Goal: Transaction & Acquisition: Purchase product/service

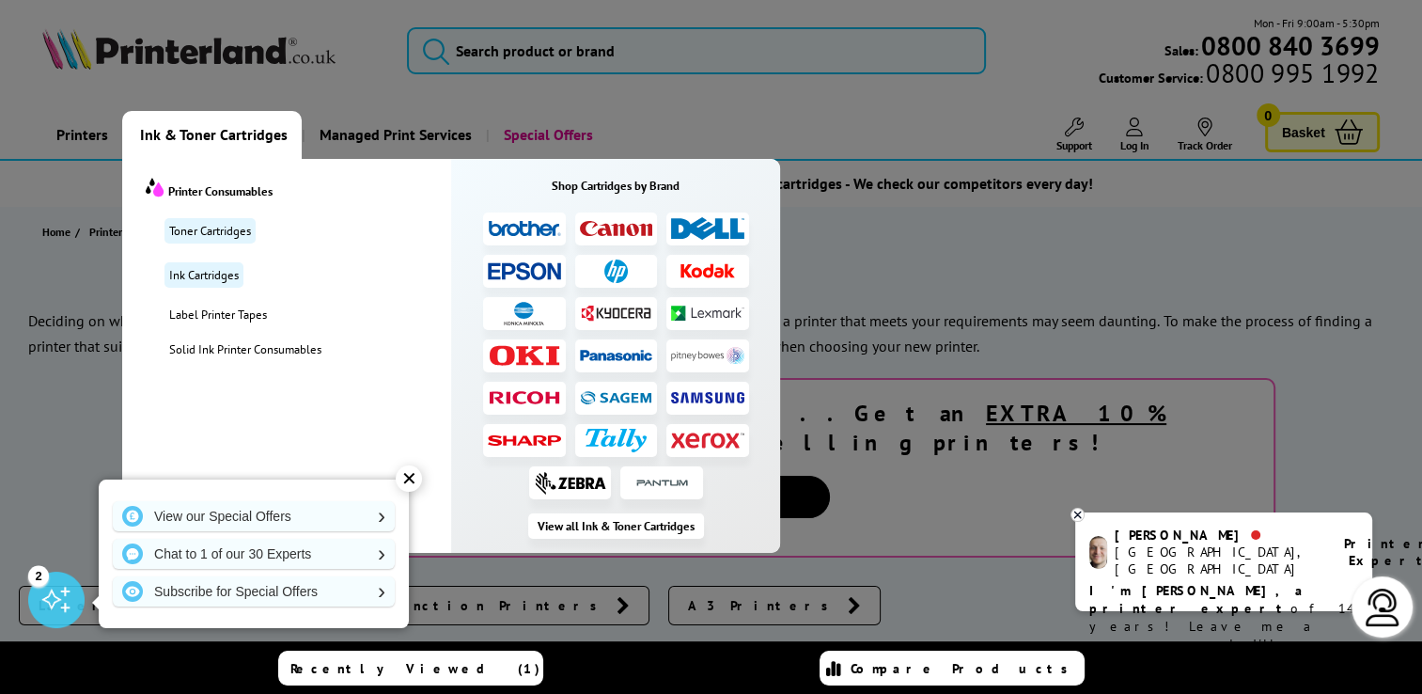
click at [226, 139] on span "Ink & Toner Cartridges" at bounding box center [214, 135] width 148 height 48
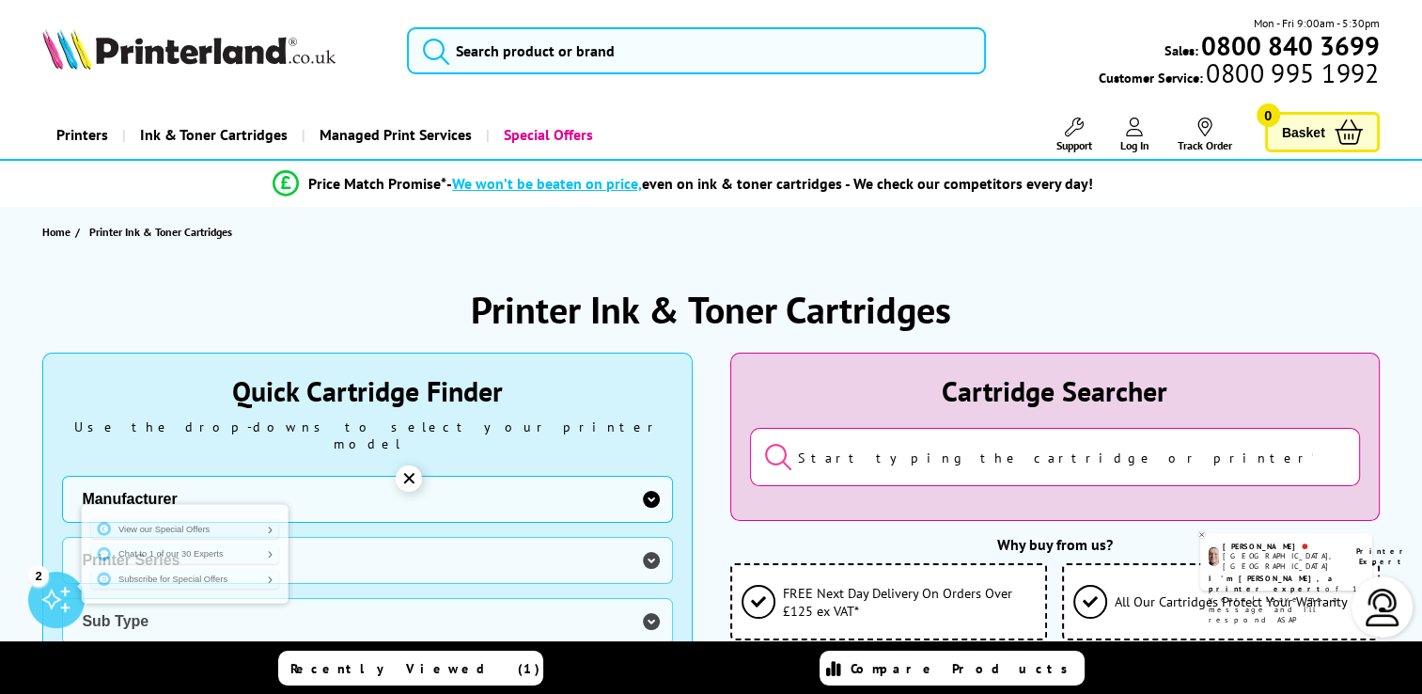
click at [647, 485] on select "Manufacturer Brother Canon Cubify Dell Dymo Epson HP Kodak Konica Minolta Kyoce…" at bounding box center [367, 499] width 610 height 47
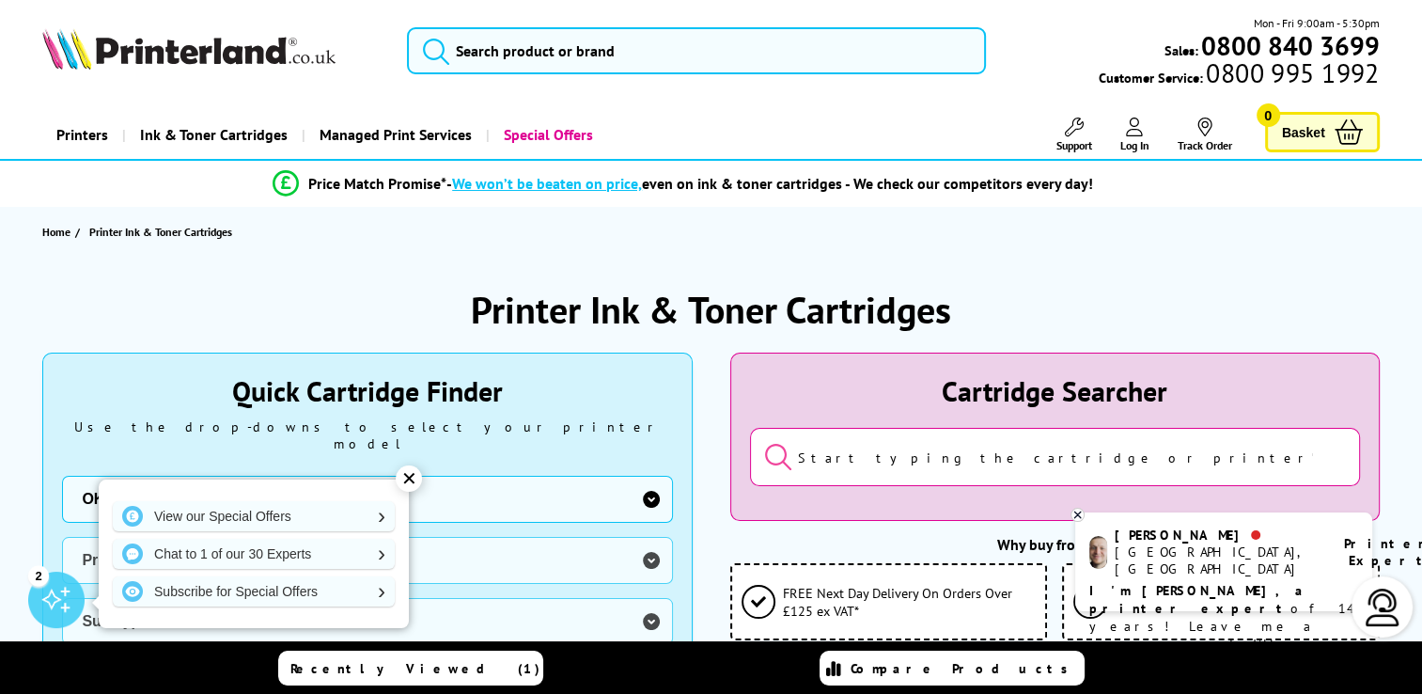
click at [62, 476] on select "Manufacturer Brother Canon Cubify Dell Dymo Epson HP Kodak Konica Minolta Kyoce…" at bounding box center [367, 499] width 610 height 47
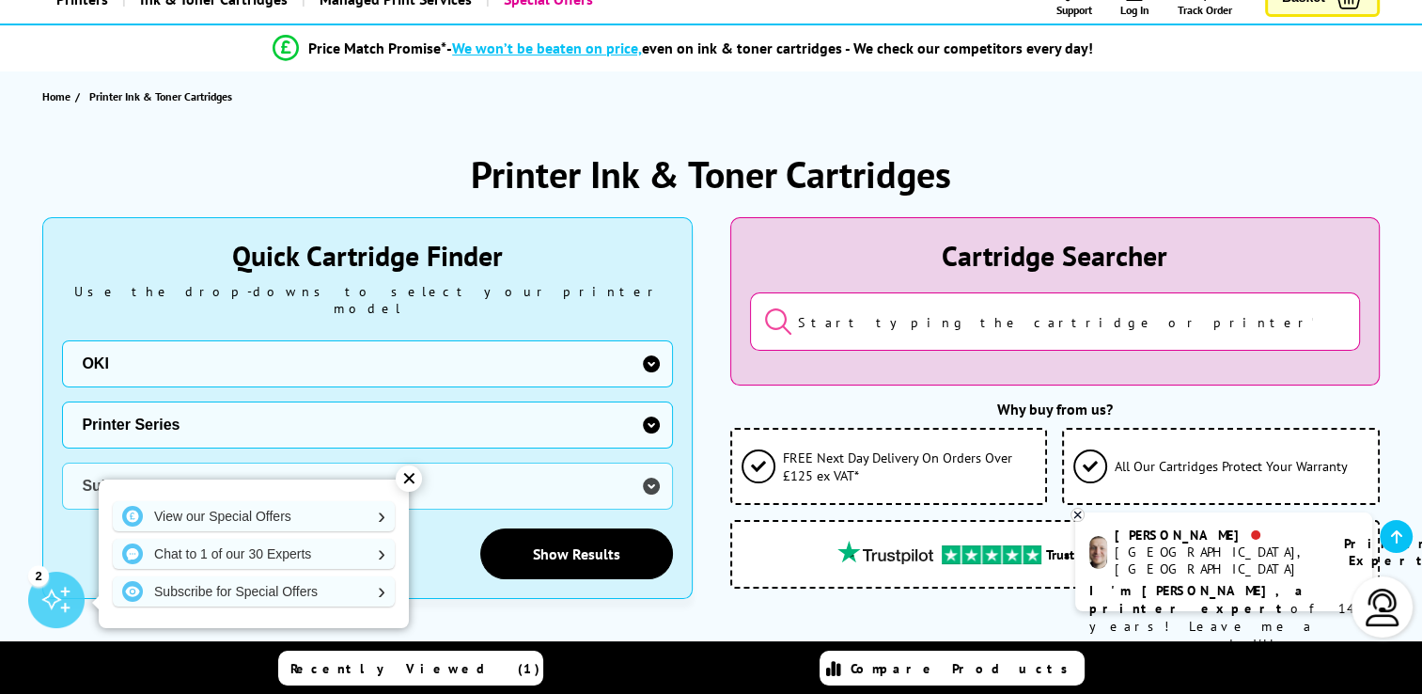
scroll to position [188, 0]
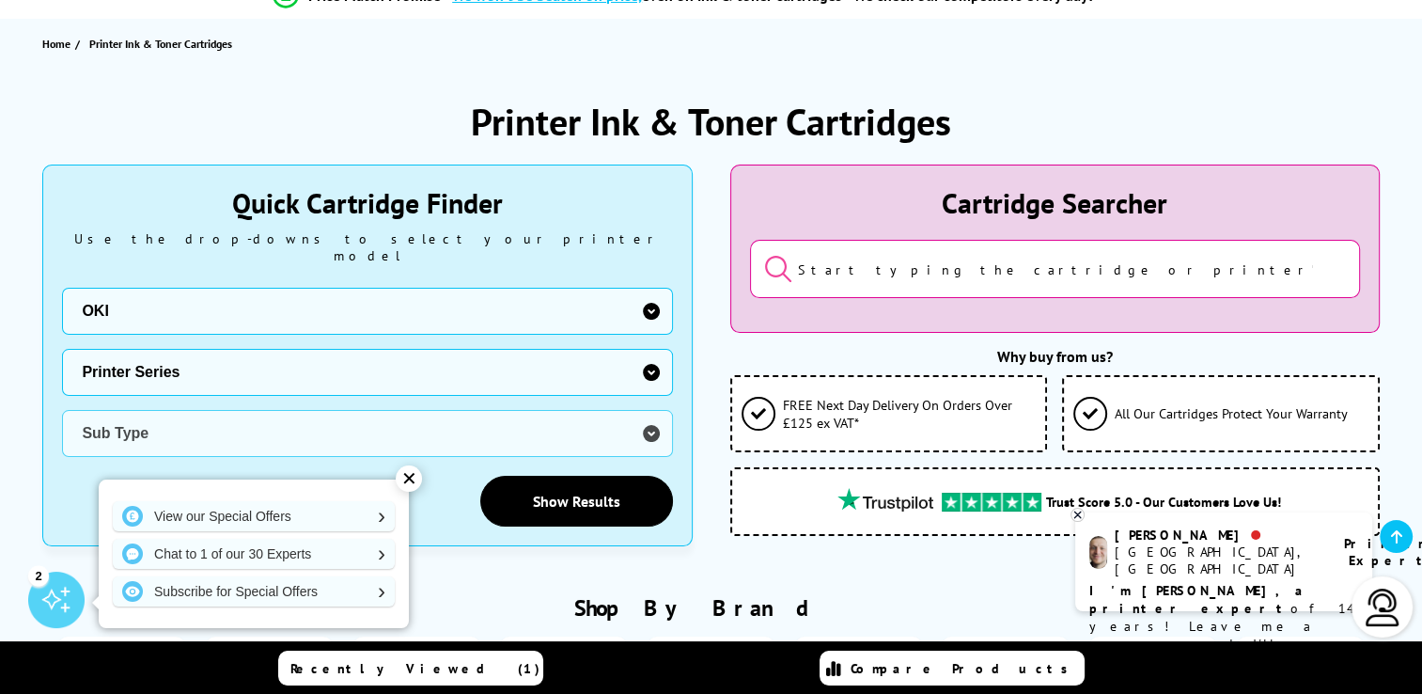
click at [407, 476] on div "✕" at bounding box center [409, 478] width 26 height 26
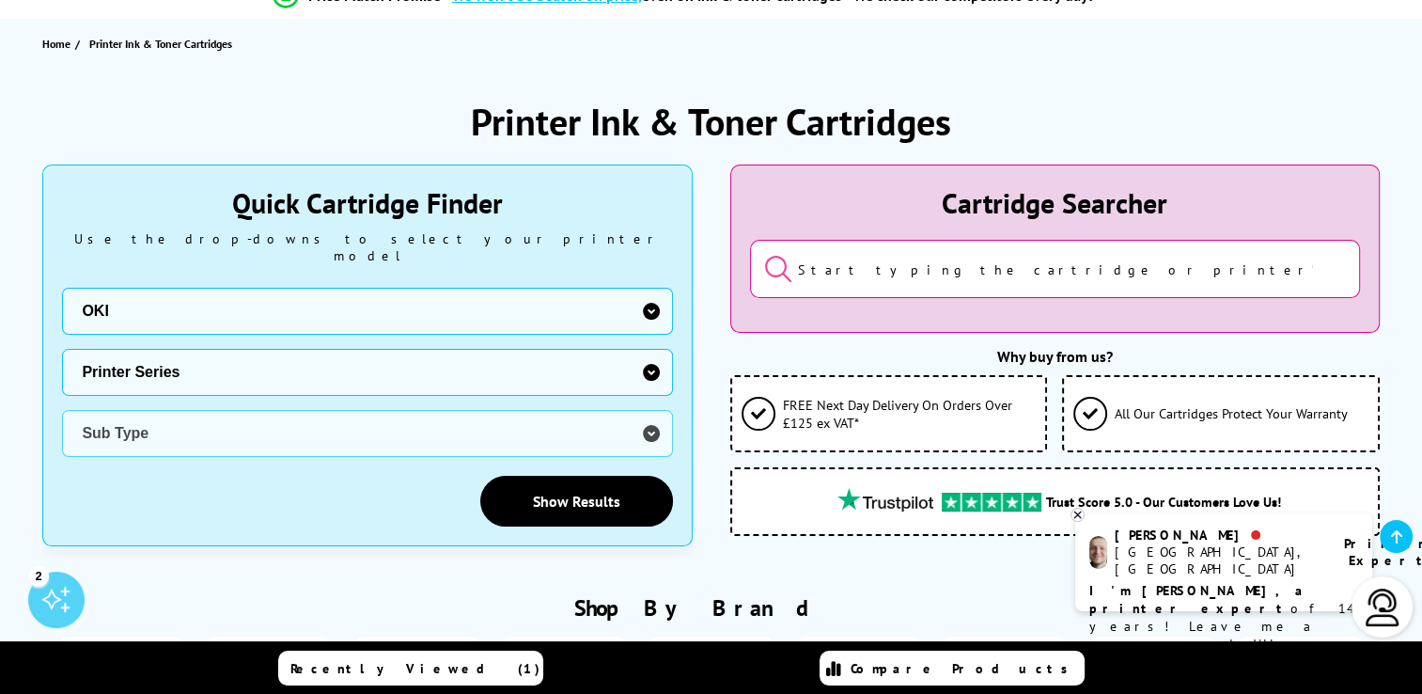
click at [646, 293] on select "Manufacturer Brother Canon Cubify Dell Dymo Epson HP Kodak Konica Minolta Kyoce…" at bounding box center [367, 311] width 610 height 47
select select "12603"
click at [62, 288] on select "Manufacturer Brother Canon Cubify Dell Dymo Epson HP Kodak Konica Minolta Kyoce…" at bounding box center [367, 311] width 610 height 47
click at [513, 364] on select "Printer Series AMP Colour Copier DesignJet DeskJet ENVY Series Fax Machine Offi…" at bounding box center [367, 372] width 610 height 47
select select "40056"
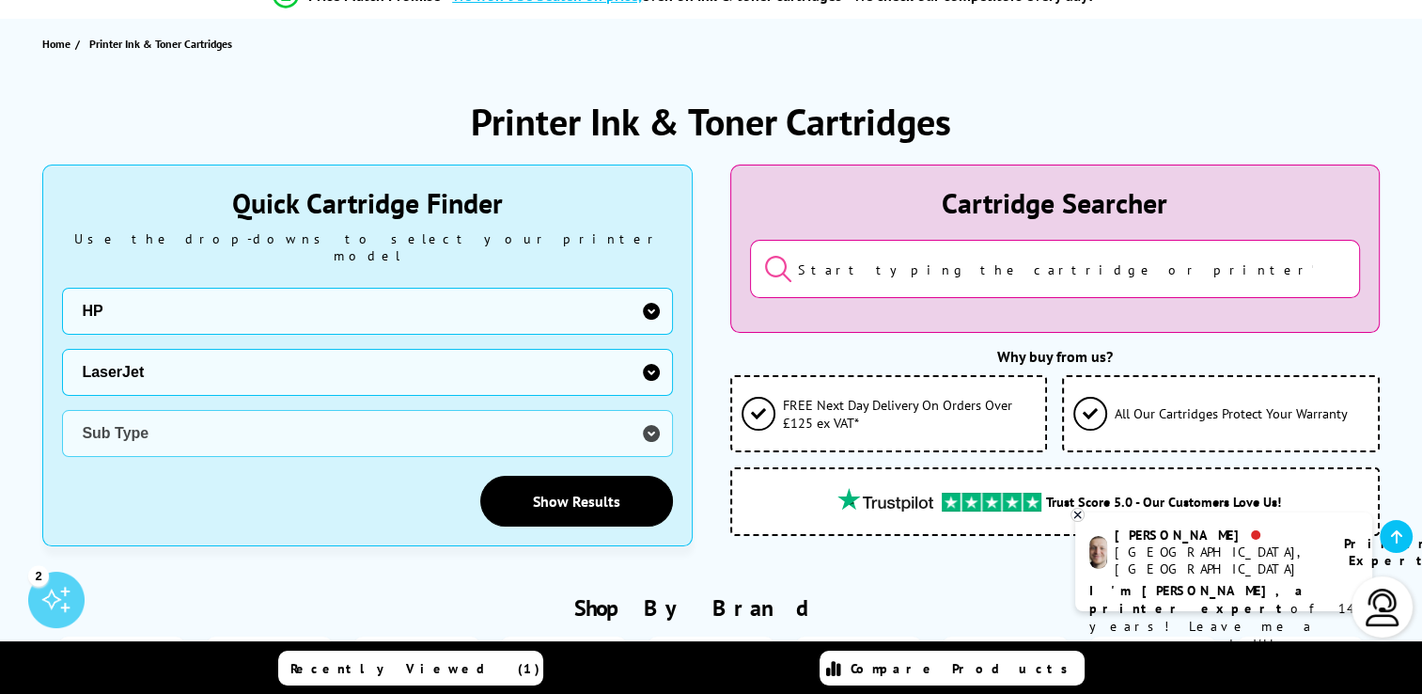
click at [62, 349] on select "Printer Series AMP Colour Copier DesignJet DeskJet ENVY Series Fax Machine Offi…" at bounding box center [367, 372] width 610 height 47
click at [312, 410] on select "Sub Type HP 1000 HP 2000 HP 3000 HP 4000 HP 5000 HP 8000 HP 9000 HP M HP P" at bounding box center [367, 433] width 610 height 47
select select "33277"
click at [62, 410] on select "Sub Type HP 1000 HP 2000 HP 3000 HP 4000 HP 5000 HP 8000 HP 9000 HP M HP P" at bounding box center [367, 433] width 610 height 47
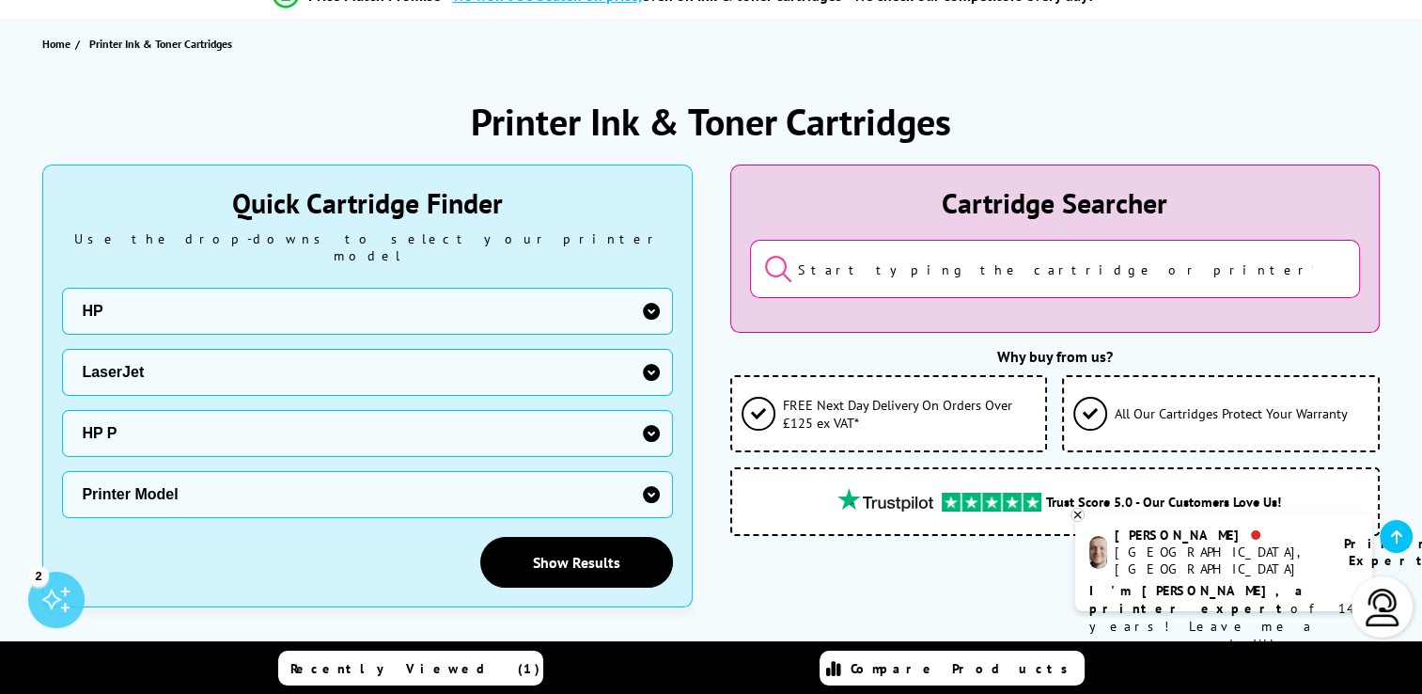
click at [265, 476] on select "Printer Model HP LaserJet P1005 HP LaserJet P1006 HP LaserJet P1007 HP LaserJet…" at bounding box center [367, 494] width 610 height 47
select select "18495"
click at [62, 471] on select "Printer Model HP LaserJet P1005 HP LaserJet P1006 HP LaserJet P1007 HP LaserJet…" at bounding box center [367, 494] width 610 height 47
click at [576, 538] on link "Show Results" at bounding box center [576, 562] width 193 height 51
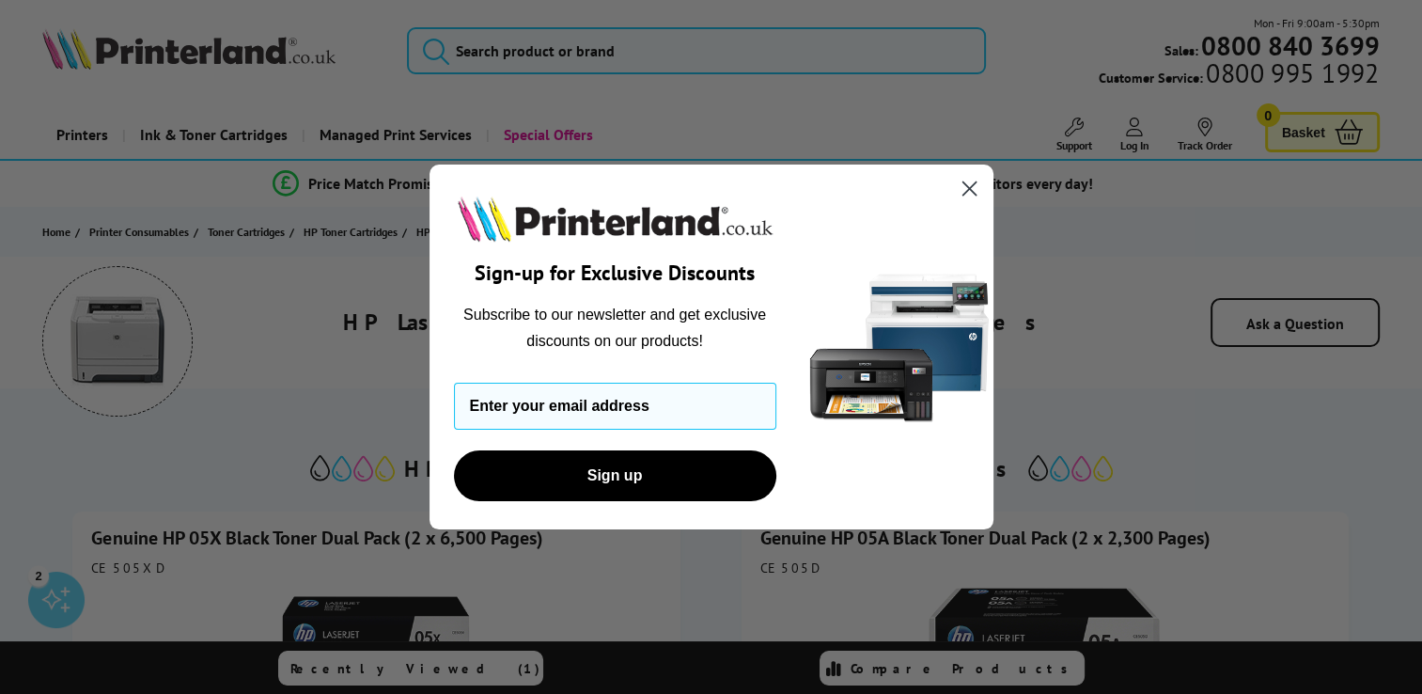
click at [970, 190] on icon "Close dialog" at bounding box center [968, 187] width 13 height 13
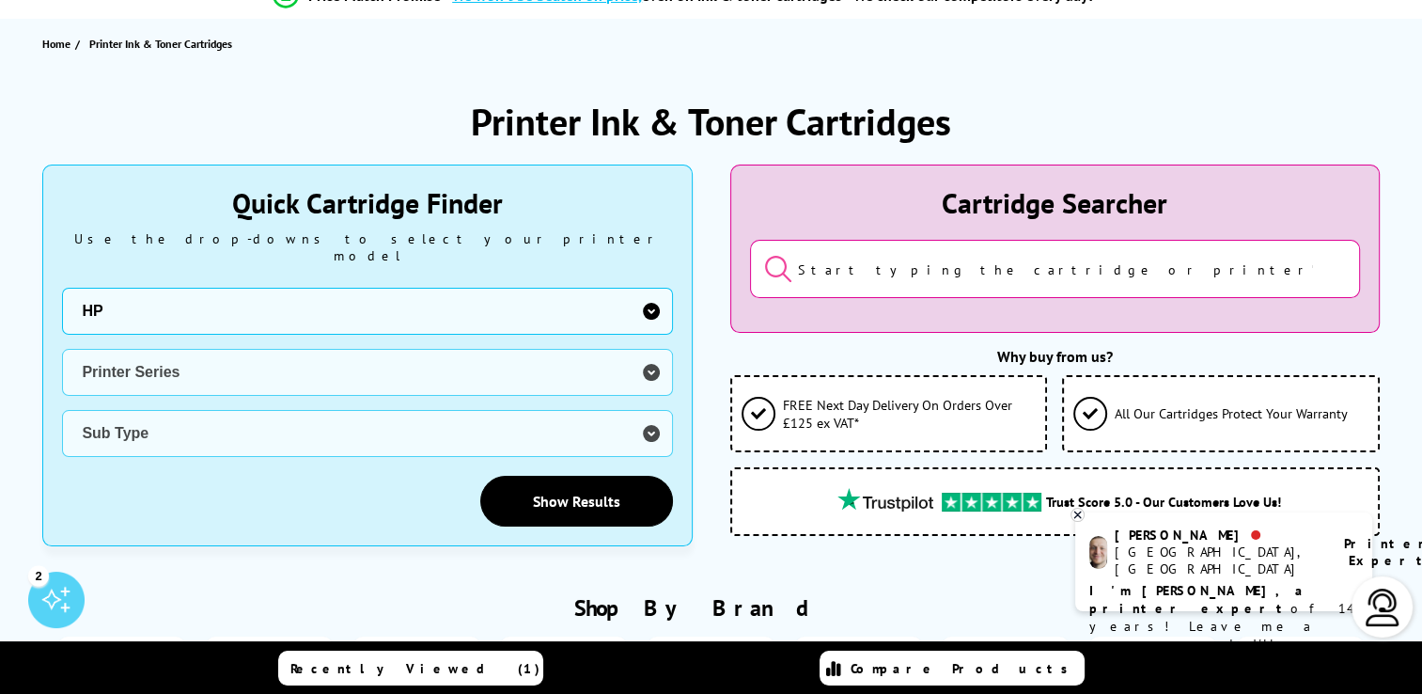
click at [647, 299] on select "Manufacturer Brother Canon Cubify Dell Dymo Epson HP Kodak Konica Minolta Kyoce…" at bounding box center [367, 311] width 610 height 47
select select "11839"
click at [62, 288] on select "Manufacturer Brother Canon Cubify Dell Dymo Epson HP Kodak Konica Minolta Kyoce…" at bounding box center [367, 311] width 610 height 47
click at [644, 350] on select "Printer Series Dot Matrix Series B Series C Series MB Series MC Series Pro Seri…" at bounding box center [367, 372] width 610 height 47
select select "38089"
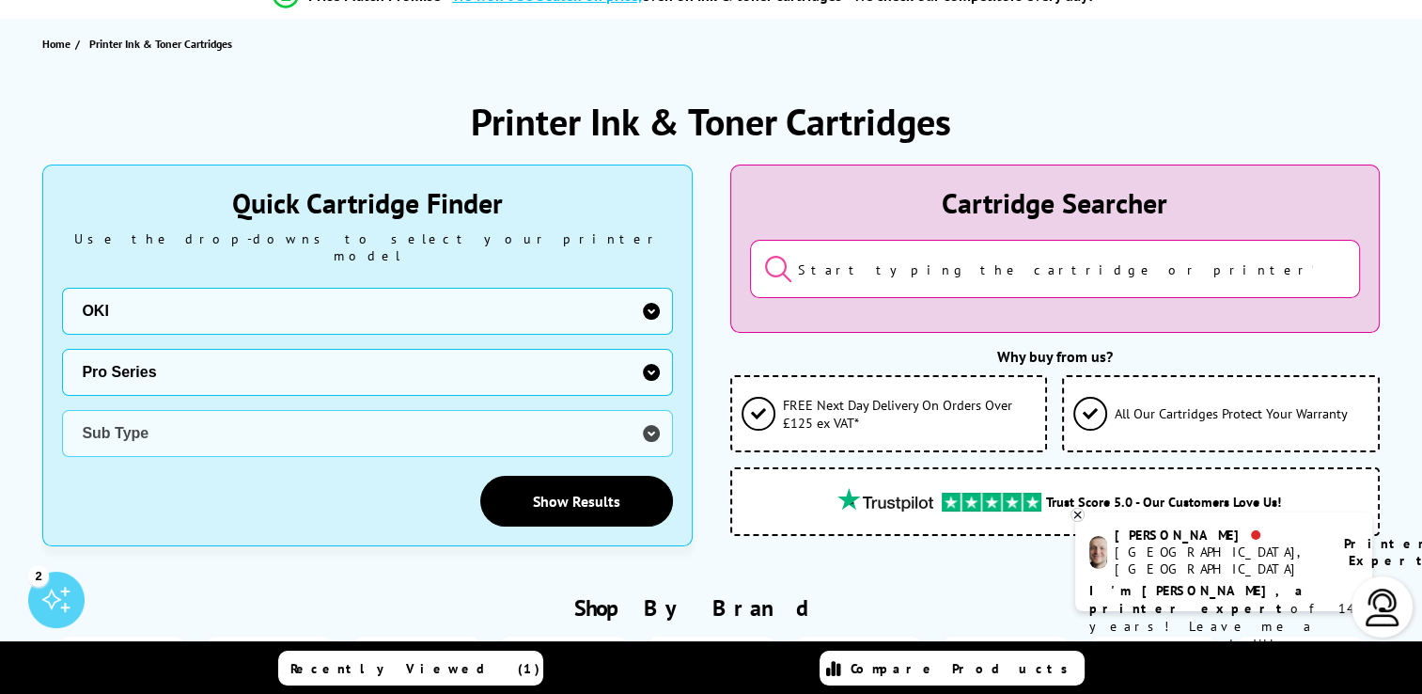
click at [62, 349] on select "Printer Series Dot Matrix Series B Series C Series MB Series MC Series Pro Seri…" at bounding box center [367, 372] width 610 height 47
click at [651, 410] on select "Sub Type OKI Pro9431dn OKI Pro9541dn OKI Pro9542dn" at bounding box center [367, 433] width 610 height 47
select select "38090"
click at [62, 410] on select "Sub Type OKI Pro9431dn OKI Pro9541dn OKI Pro9542dn" at bounding box center [367, 433] width 610 height 47
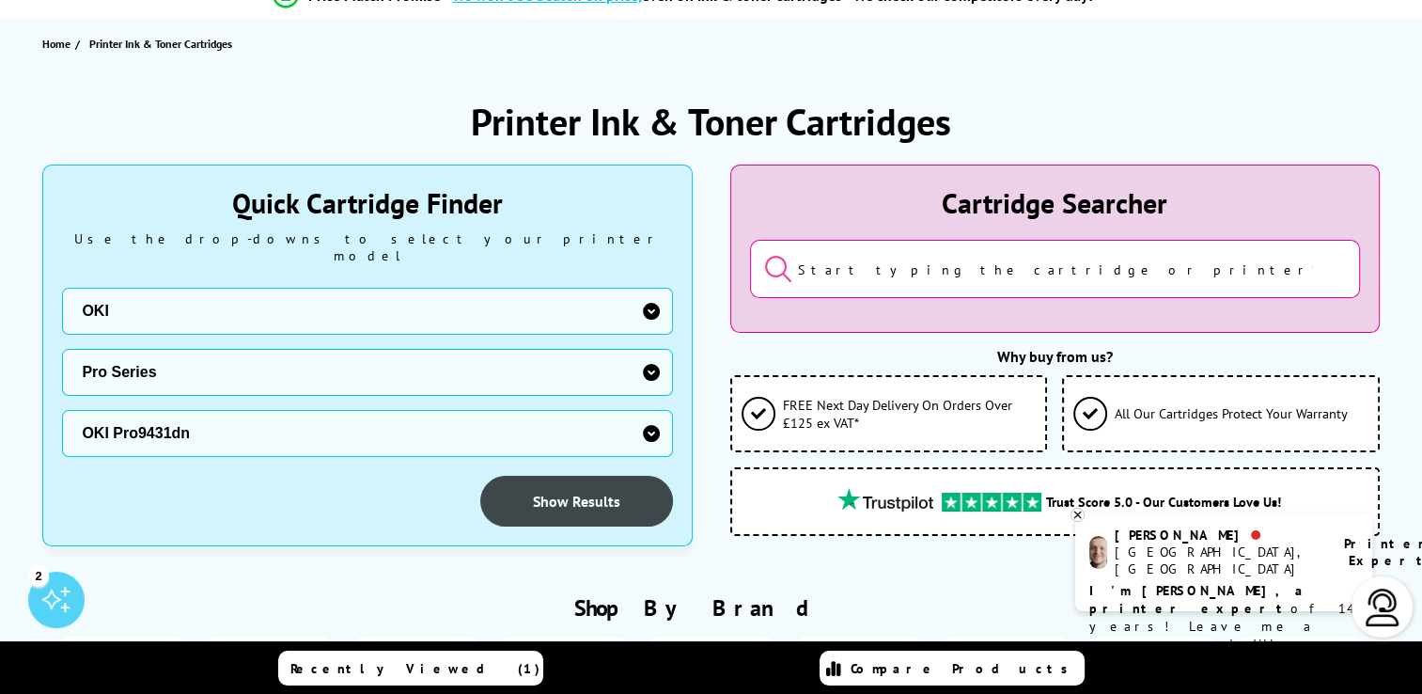
click at [591, 476] on link "Show Results" at bounding box center [576, 501] width 193 height 51
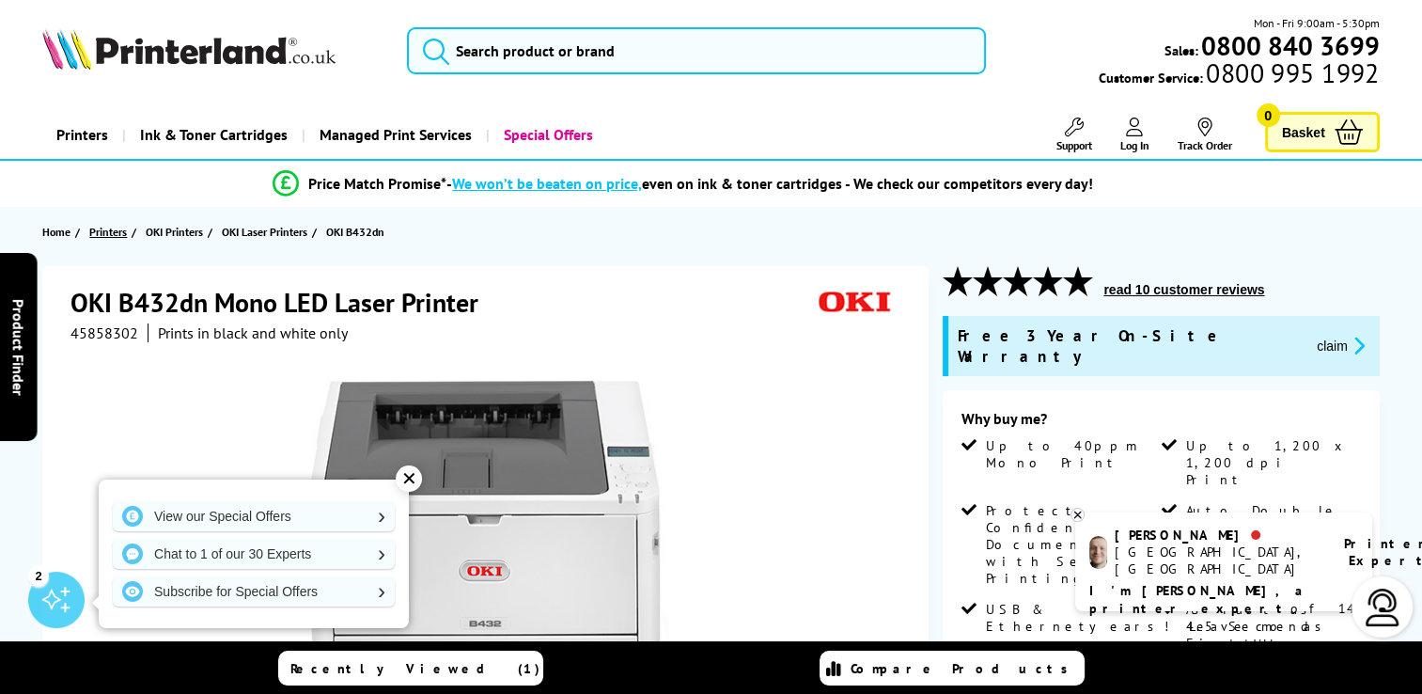
click at [101, 226] on span "Printers" at bounding box center [108, 232] width 38 height 20
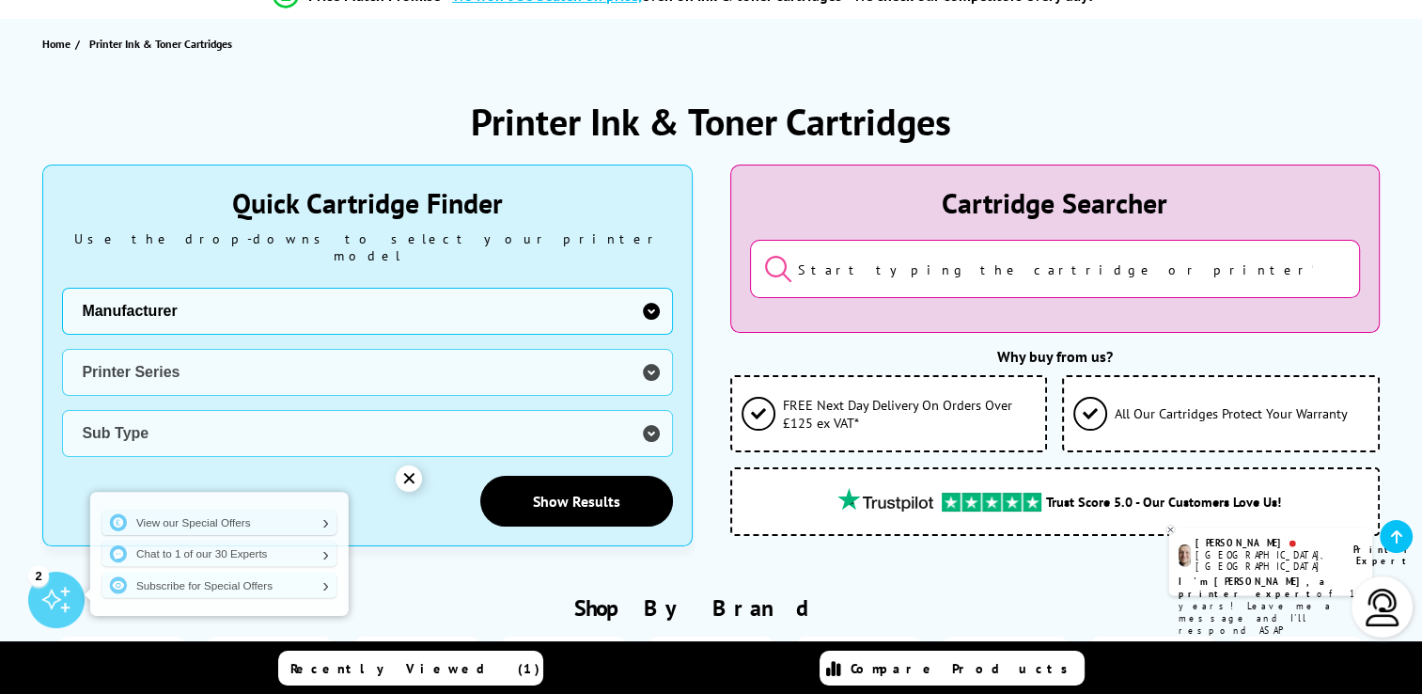
click at [553, 288] on select "Manufacturer Brother Canon Cubify Dell Dymo Epson HP Kodak Konica Minolta Kyoce…" at bounding box center [367, 311] width 610 height 47
select select "11839"
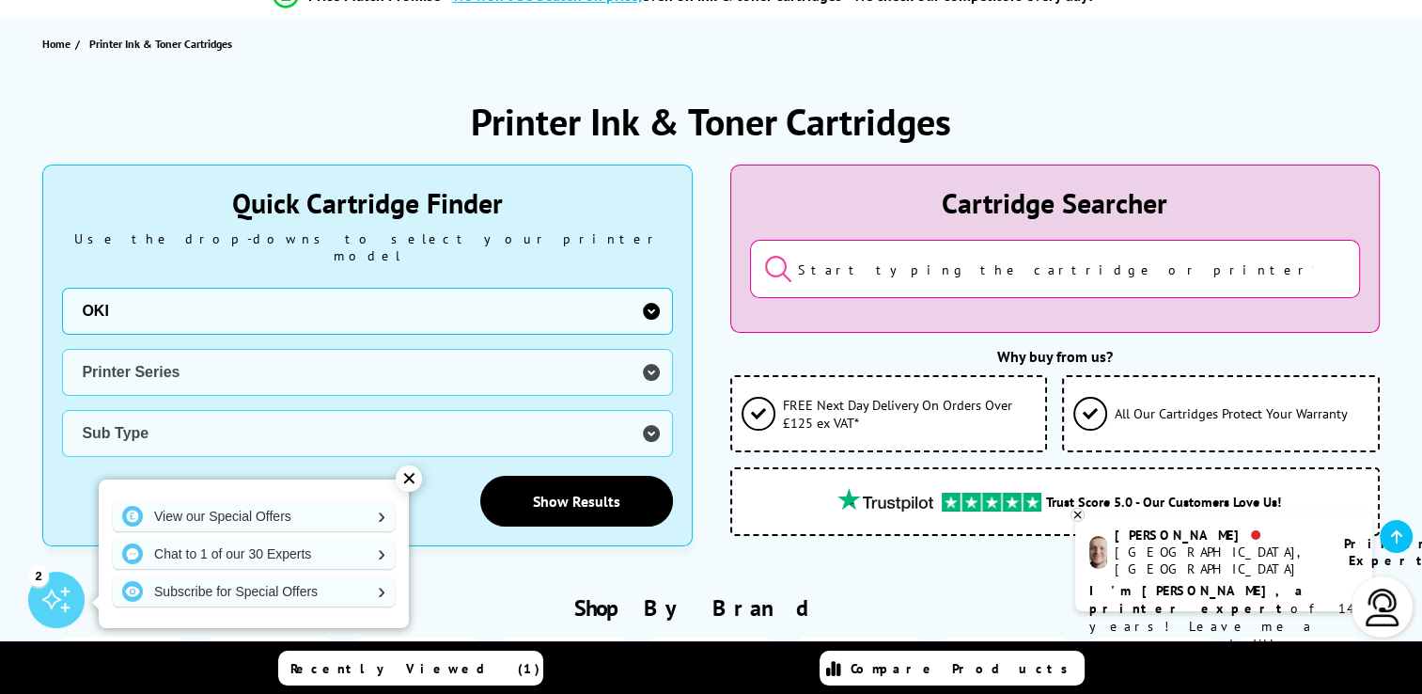
click at [62, 288] on select "Manufacturer Brother Canon Cubify Dell Dymo Epson HP Kodak Konica Minolta Kyoce…" at bounding box center [367, 311] width 610 height 47
click at [402, 359] on select "Printer Series Dot Matrix Series B Series C Series MB Series MC Series Pro Seri…" at bounding box center [367, 372] width 610 height 47
select select "33316"
click at [62, 349] on select "Printer Series Dot Matrix Series B Series C Series MB Series MC Series Pro Seri…" at bounding box center [367, 372] width 610 height 47
click at [382, 432] on select "Sub Type OKI B401 OKI B410 OKI B411 OKI B412 OKI B430 OKI B431 OKI B432 OKI B44…" at bounding box center [367, 433] width 610 height 47
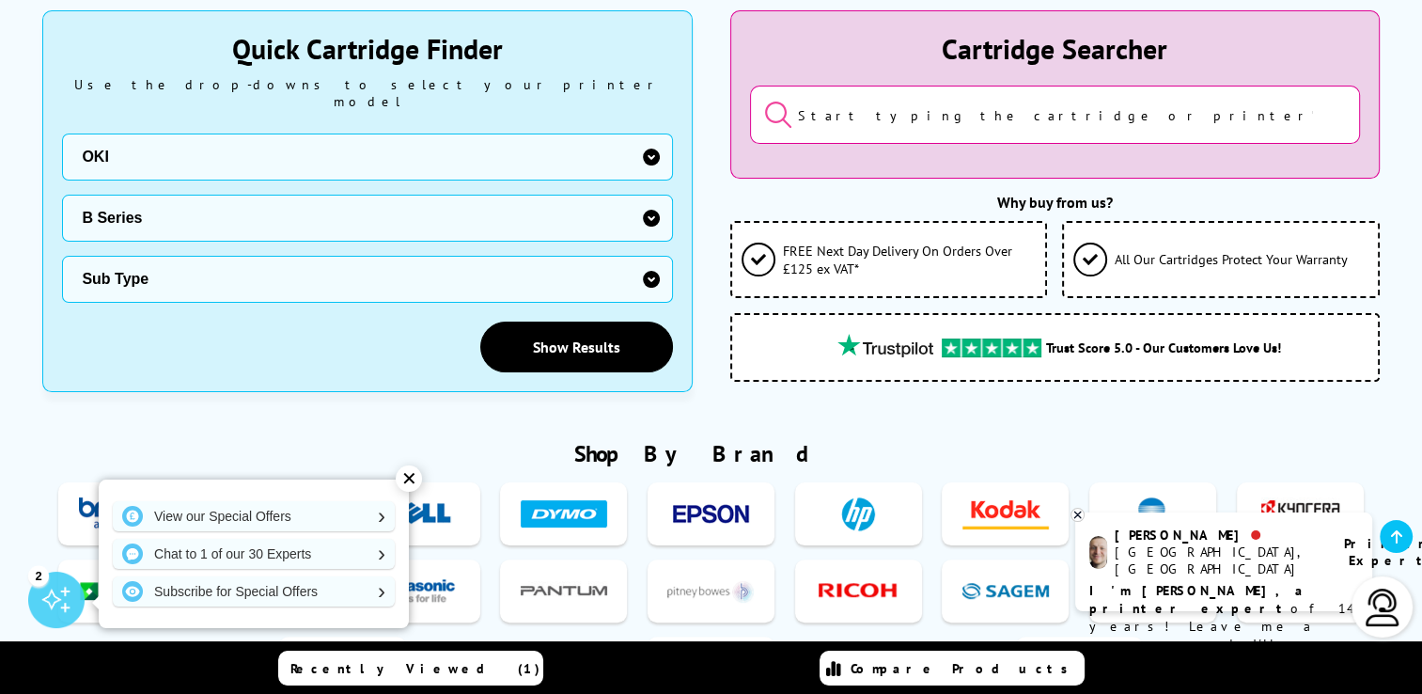
scroll to position [376, 0]
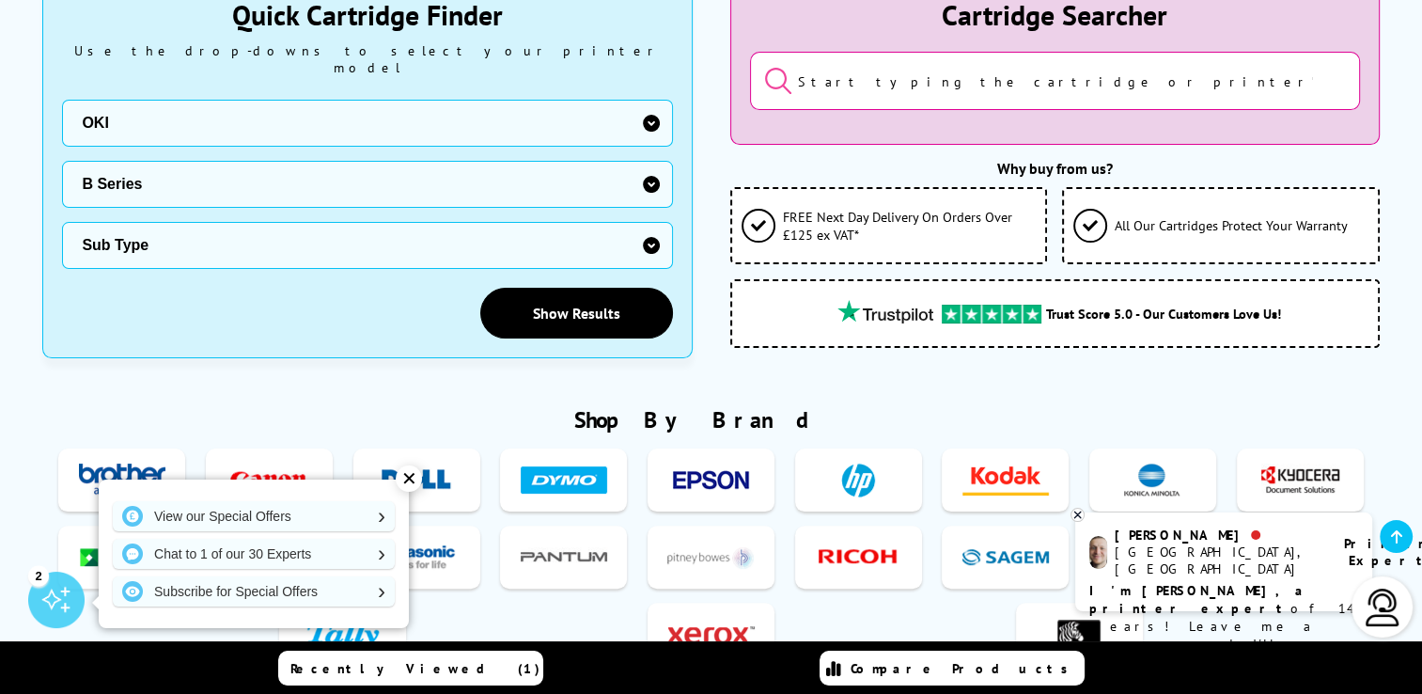
click at [363, 232] on select "Sub Type OKI B401 OKI B410 OKI B411 OKI B412 OKI B430 OKI B431 OKI B432 OKI B44…" at bounding box center [367, 245] width 610 height 47
select select "31893"
click at [62, 222] on select "Sub Type OKI B401 OKI B410 OKI B411 OKI B412 OKI B430 OKI B431 OKI B432 OKI B44…" at bounding box center [367, 245] width 610 height 47
click at [571, 292] on link "Show Results" at bounding box center [576, 313] width 193 height 51
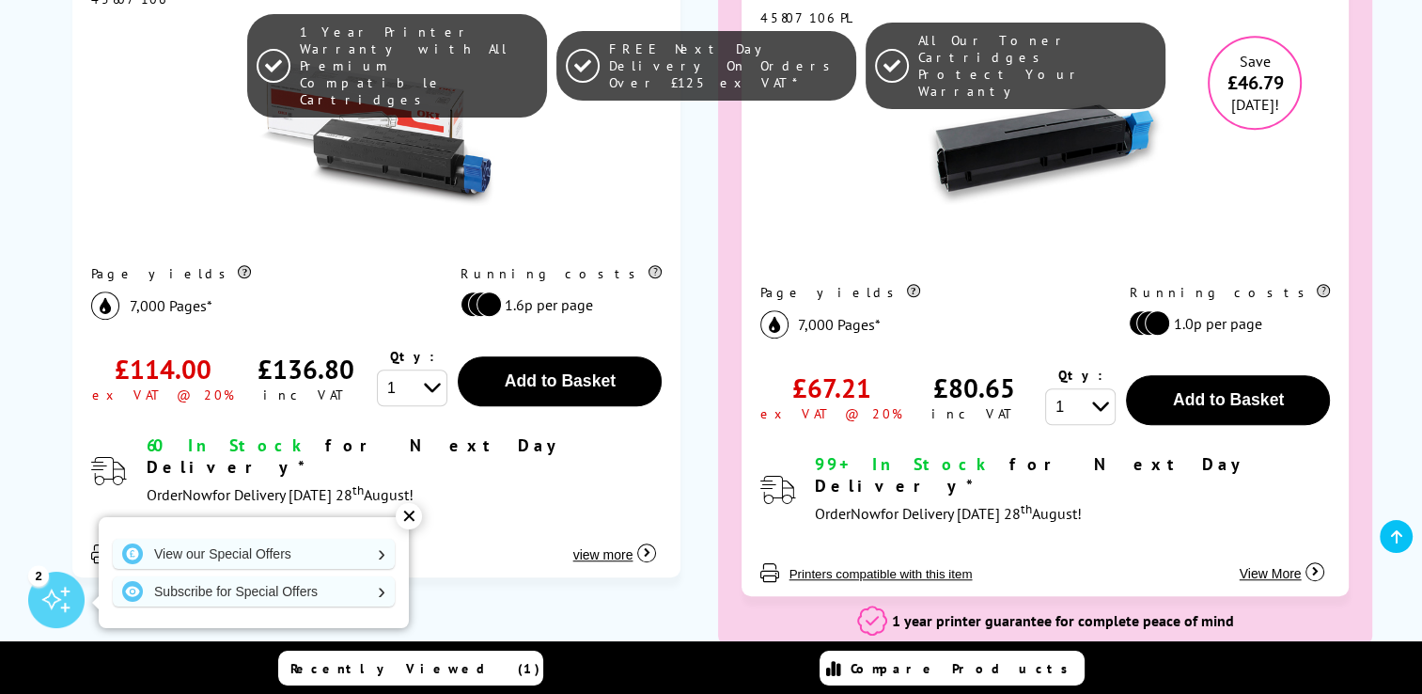
scroll to position [1316, 0]
